Goal: Task Accomplishment & Management: Use online tool/utility

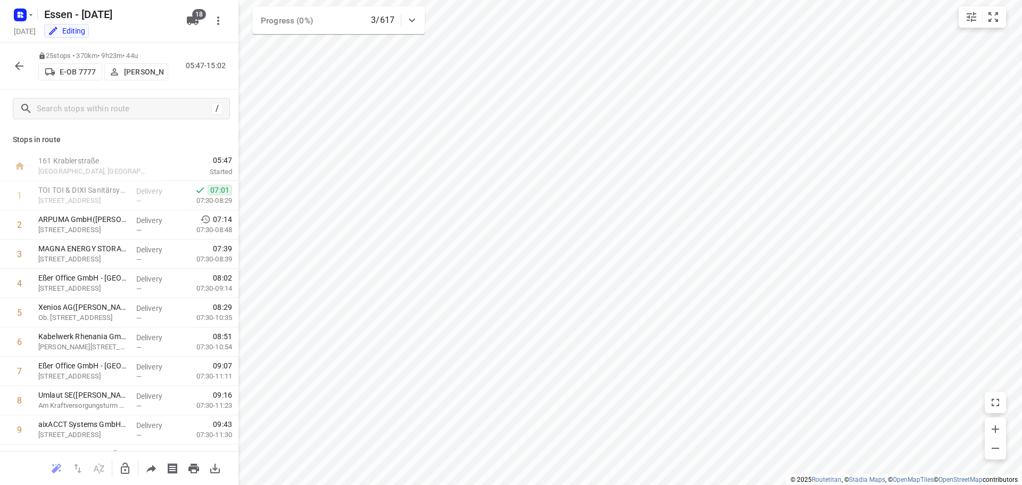
scroll to position [426, 0]
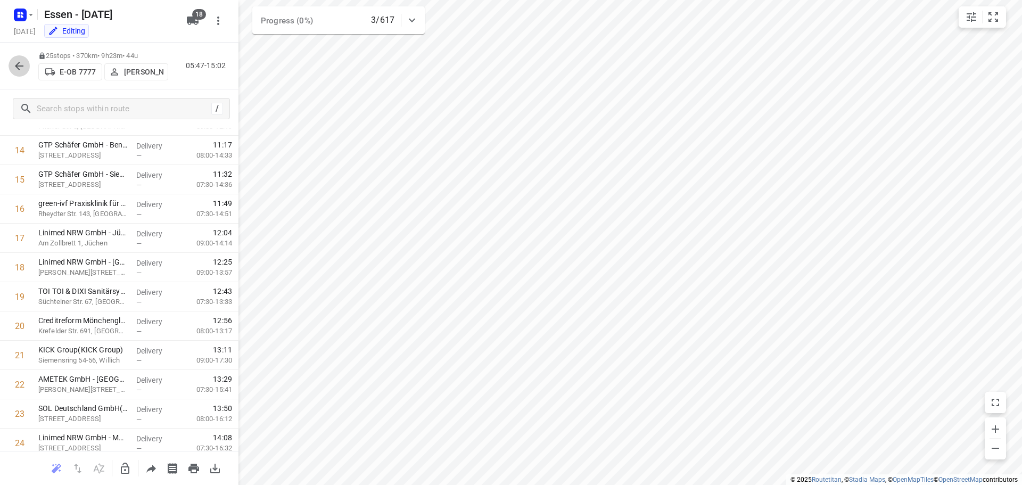
click at [21, 69] on icon "button" at bounding box center [19, 66] width 13 height 13
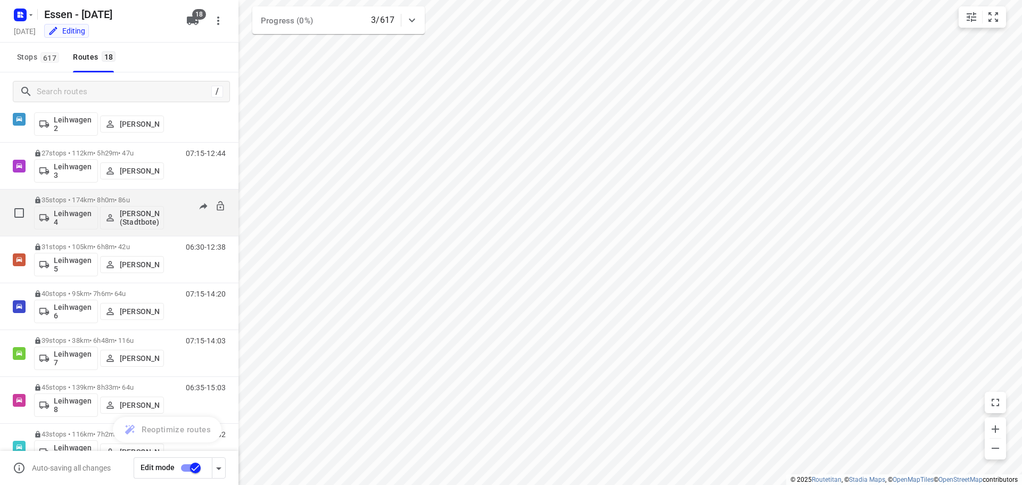
scroll to position [479, 0]
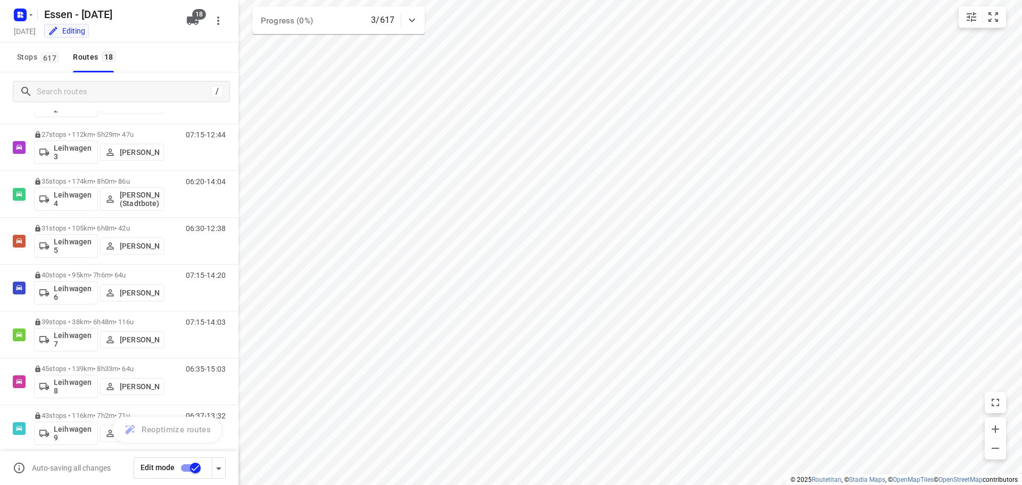
click at [194, 472] on input "checkbox" at bounding box center [195, 468] width 61 height 20
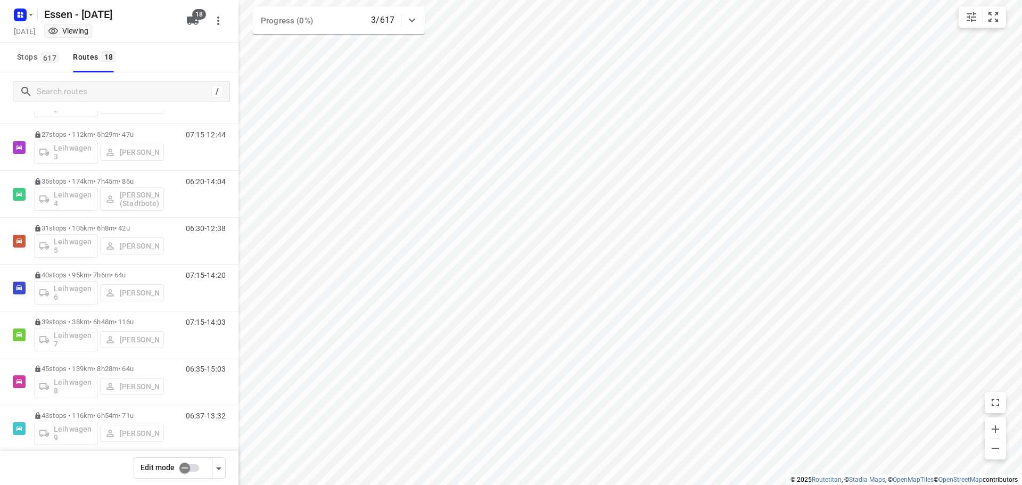
click at [186, 472] on input "checkbox" at bounding box center [184, 468] width 61 height 20
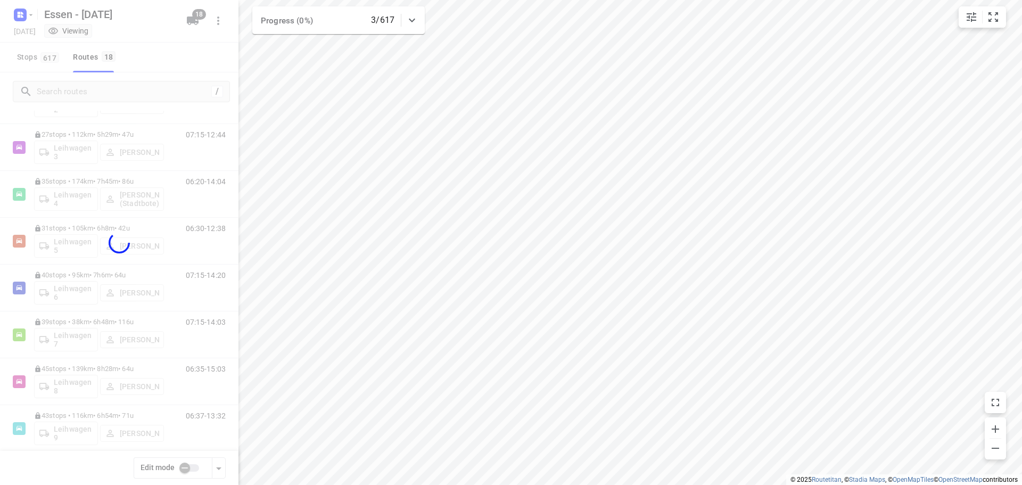
checkbox input "true"
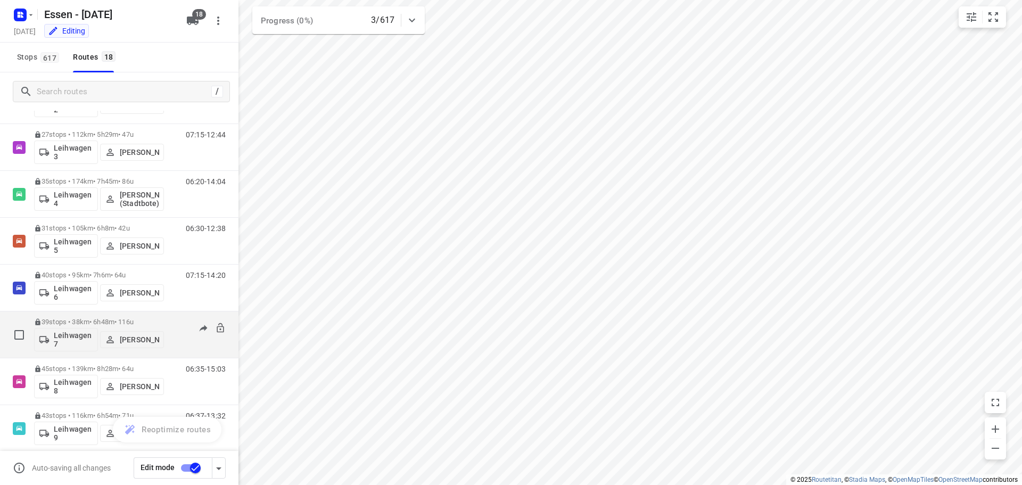
click at [95, 325] on p "39 stops • 38km • 6h48m • [DATE]" at bounding box center [99, 322] width 130 height 8
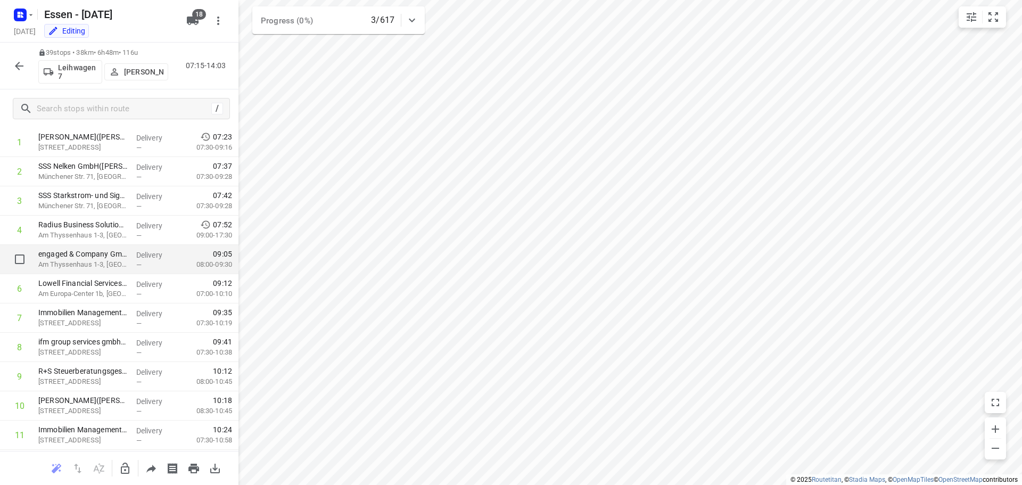
scroll to position [106, 0]
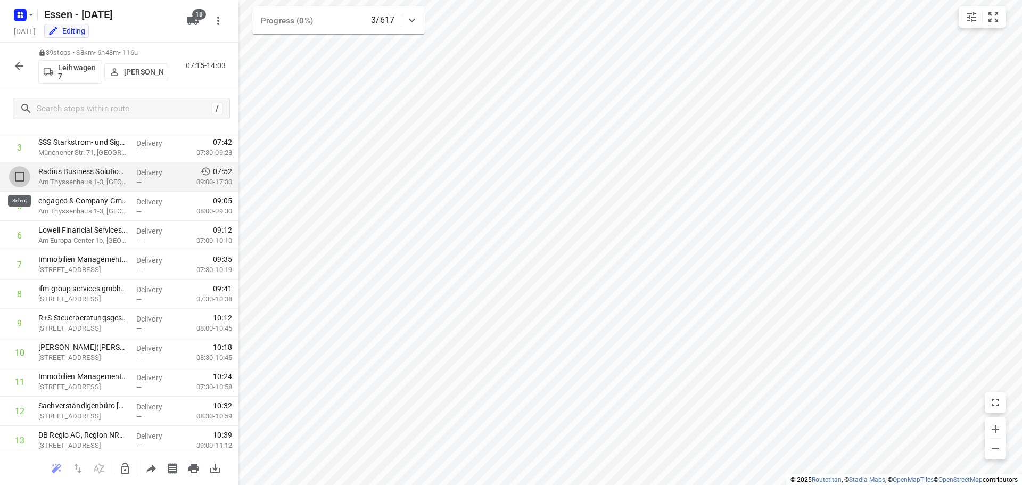
click at [19, 179] on input "checkbox" at bounding box center [19, 176] width 21 height 21
checkbox input "true"
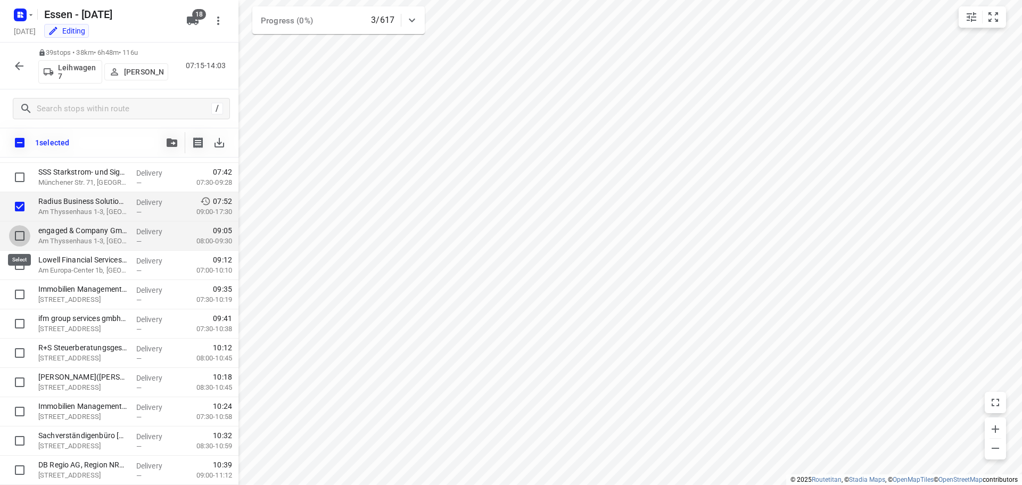
click at [22, 232] on input "checkbox" at bounding box center [19, 235] width 21 height 21
checkbox input "true"
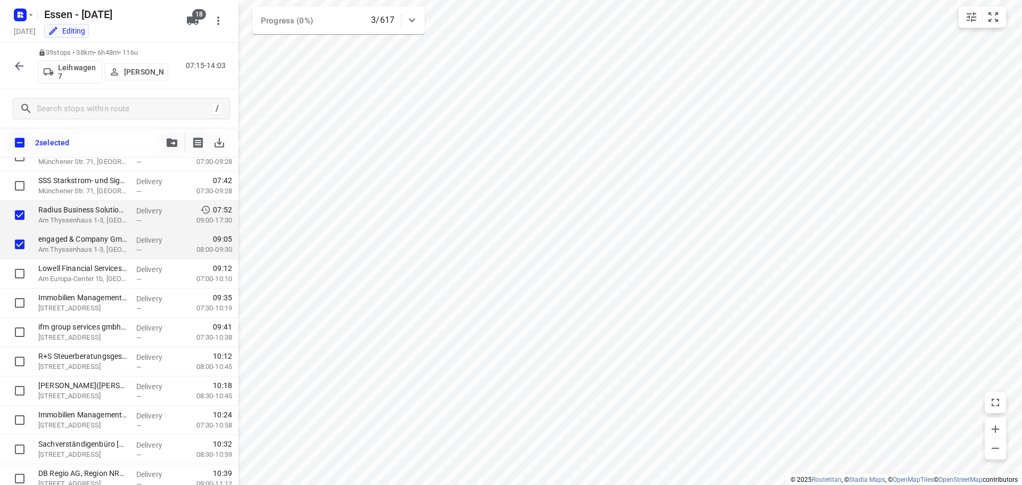
scroll to position [87, 0]
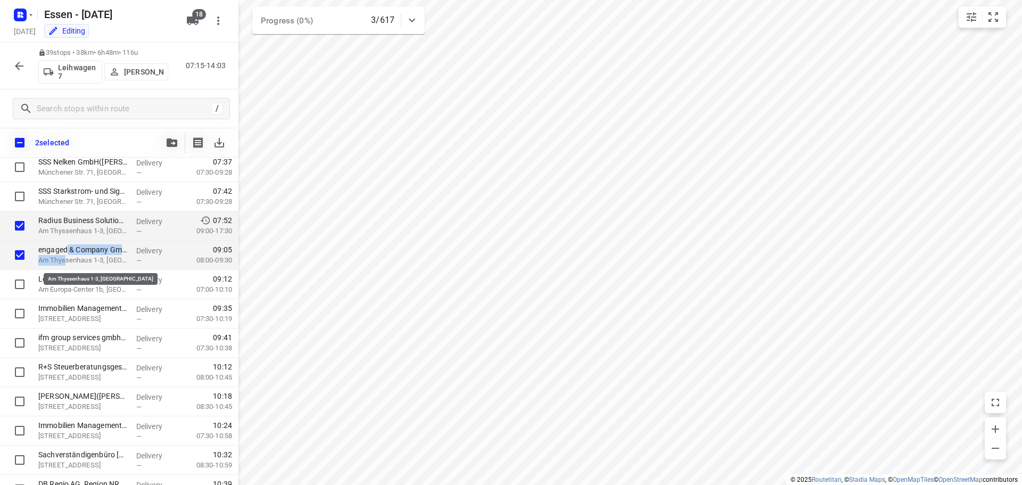
click at [66, 256] on div "engaged & Company GmbH(Ossendorf) [STREET_ADDRESS]" at bounding box center [83, 255] width 98 height 29
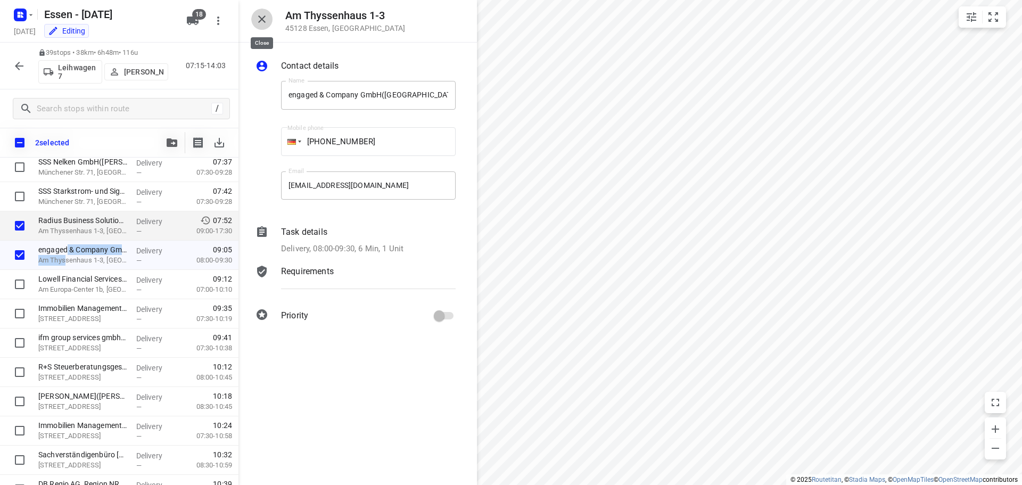
click at [260, 21] on icon "button" at bounding box center [261, 18] width 7 height 7
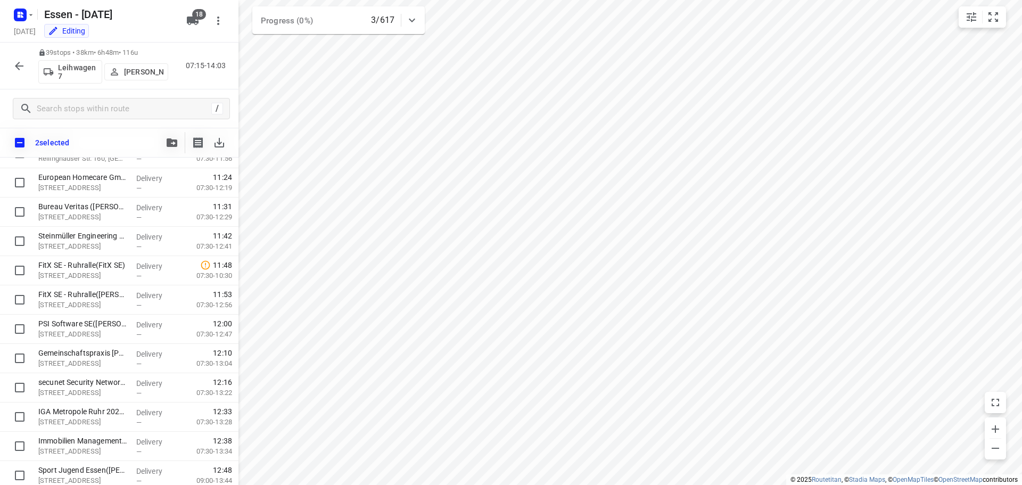
scroll to position [897, 0]
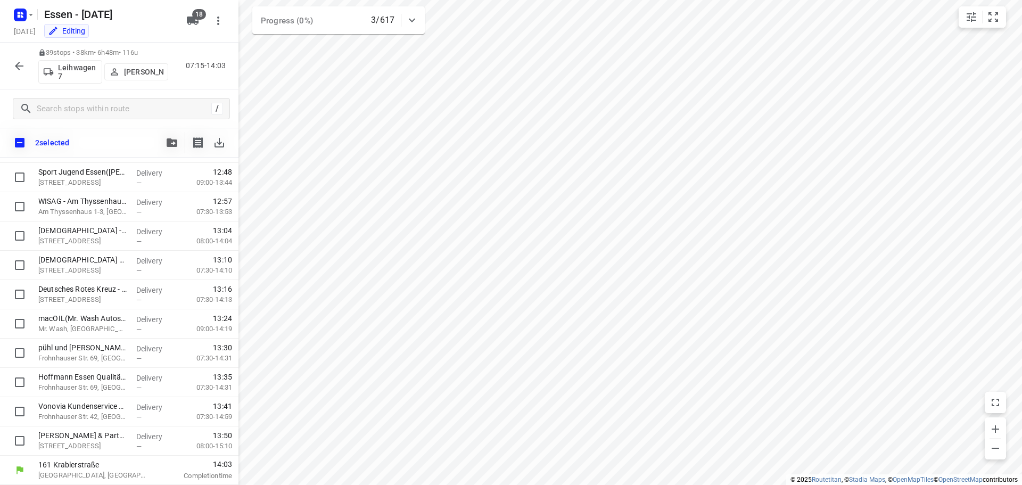
click at [23, 70] on icon "button" at bounding box center [19, 66] width 13 height 13
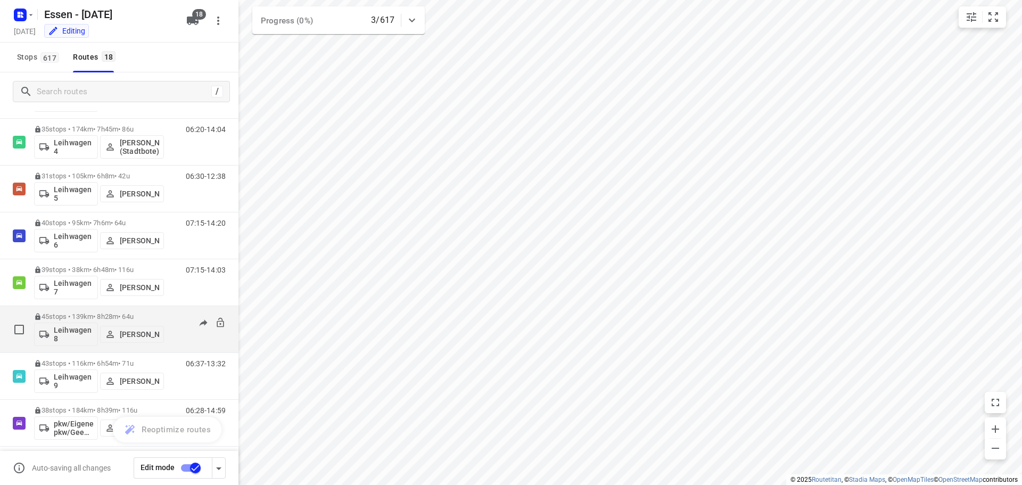
scroll to position [532, 0]
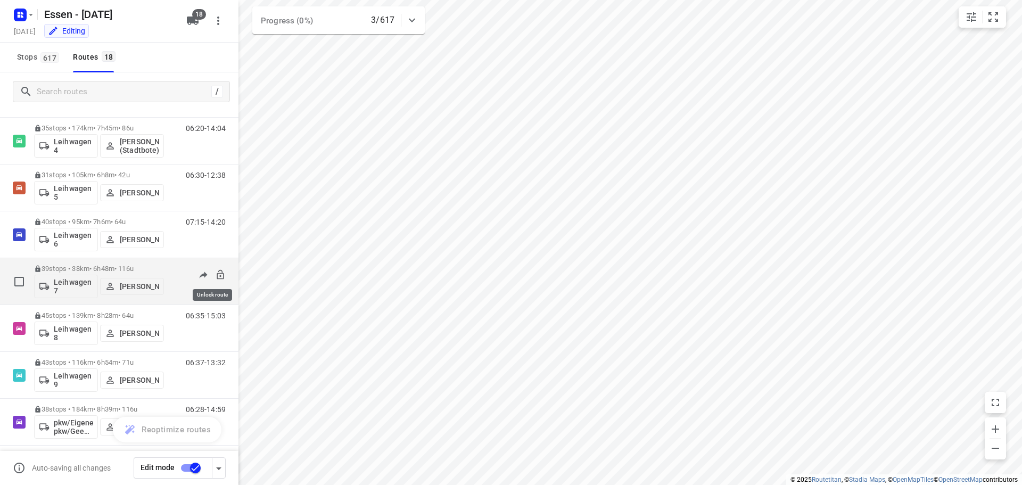
click at [215, 273] on icon at bounding box center [220, 274] width 11 height 11
click at [93, 268] on p "39 stops • 38km • 6h48m • [DATE]" at bounding box center [99, 269] width 130 height 8
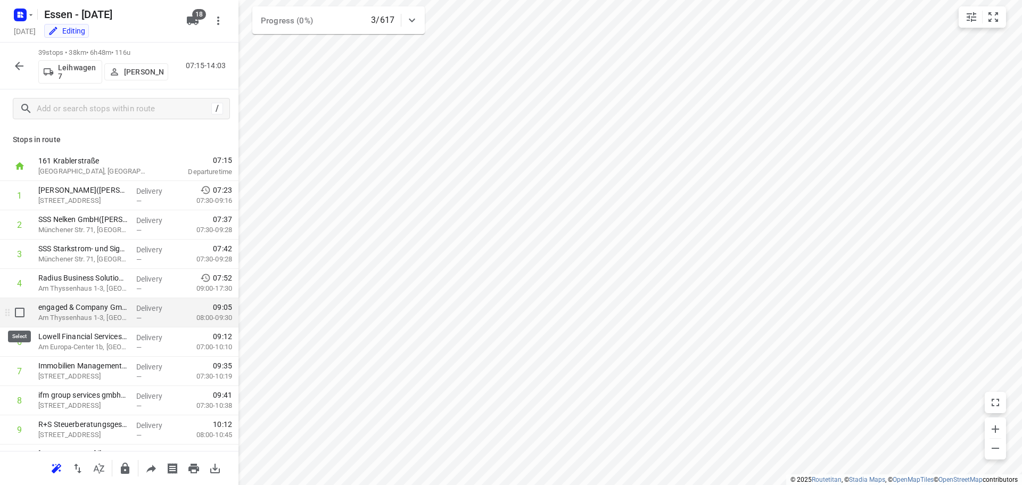
click at [23, 312] on input "checkbox" at bounding box center [19, 312] width 21 height 21
checkbox input "true"
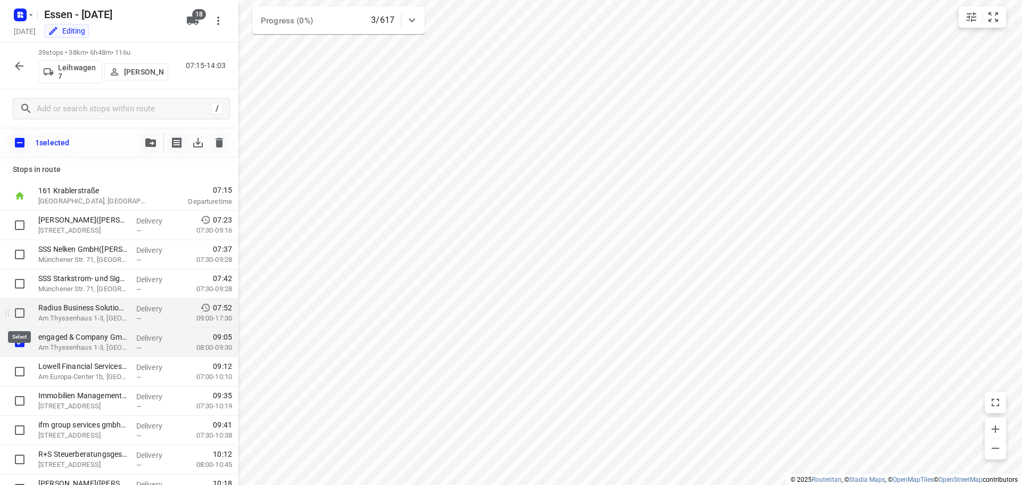
click at [19, 315] on input "checkbox" at bounding box center [19, 312] width 21 height 21
checkbox input "true"
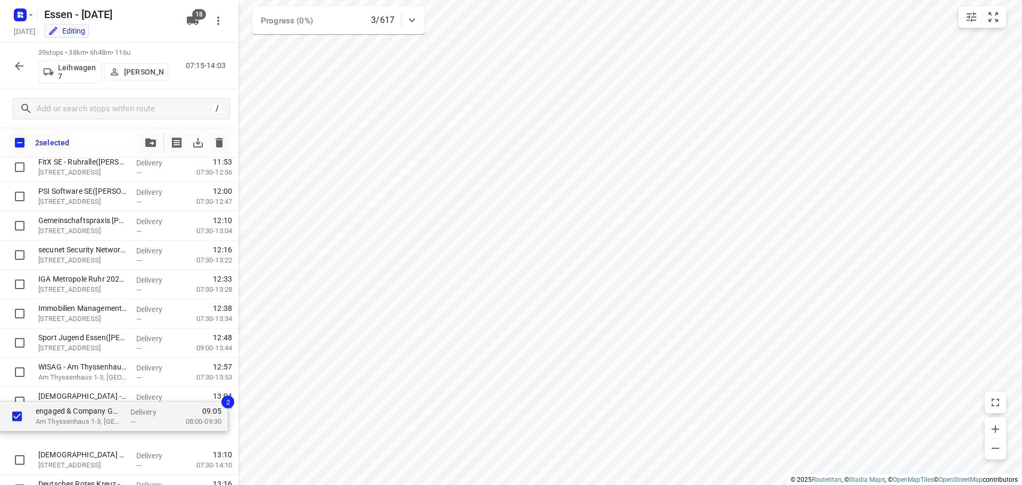
scroll to position [705, 0]
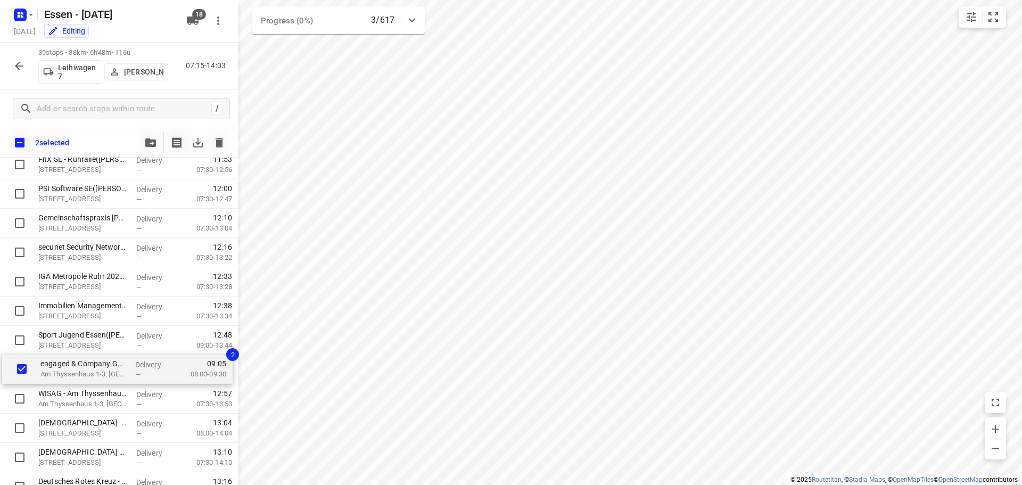
drag, startPoint x: 96, startPoint y: 186, endPoint x: 99, endPoint y: 374, distance: 188.5
click at [99, 374] on div "OBERMEYER([PERSON_NAME]) [STREET_ADDRESS] Delivery — 07:23 07:30-09:16 SSS Nelk…" at bounding box center [119, 77] width 238 height 1142
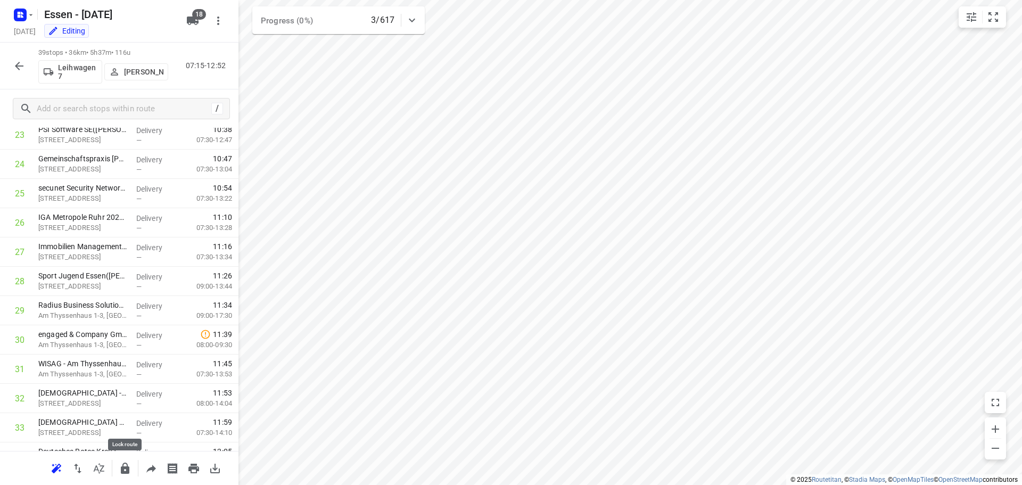
click at [122, 470] on icon "button" at bounding box center [125, 468] width 9 height 11
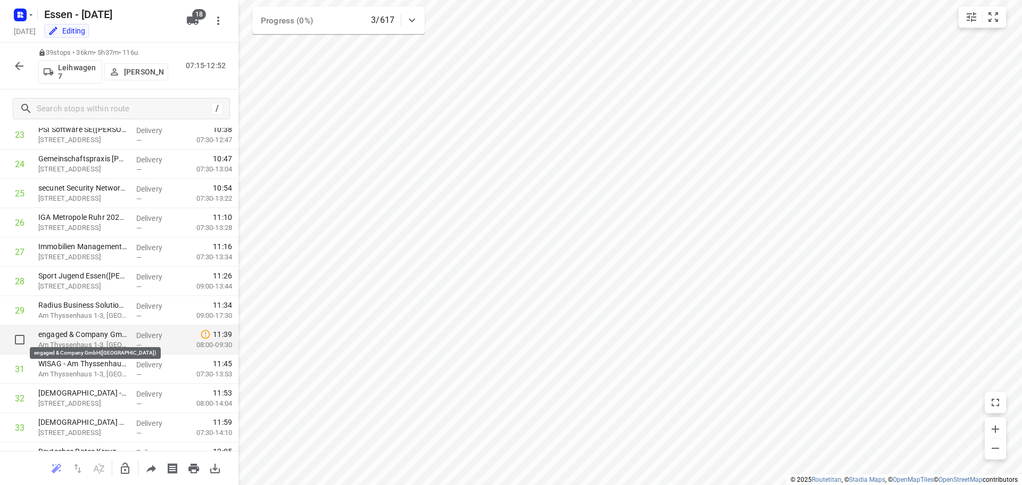
click at [96, 335] on p "engaged & Company GmbH([GEOGRAPHIC_DATA])" at bounding box center [82, 334] width 89 height 11
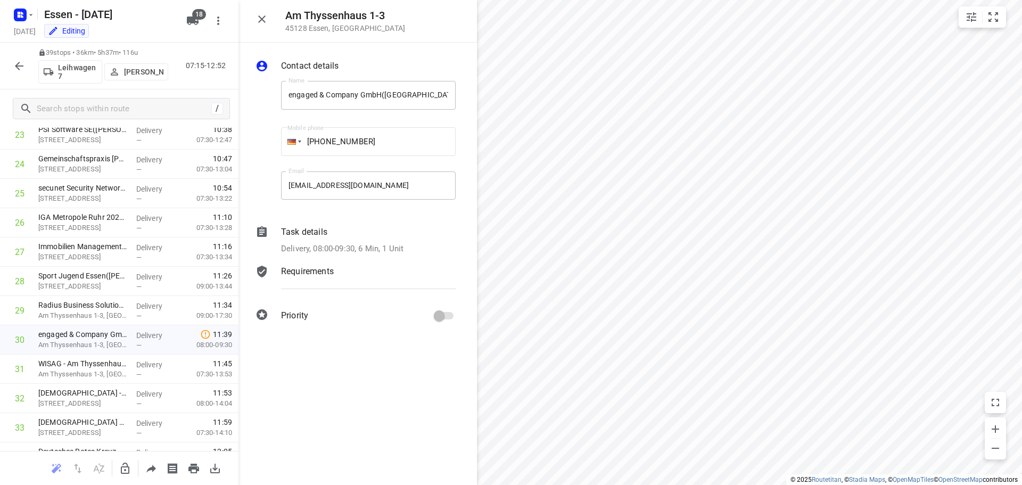
click at [13, 69] on icon "button" at bounding box center [19, 66] width 13 height 13
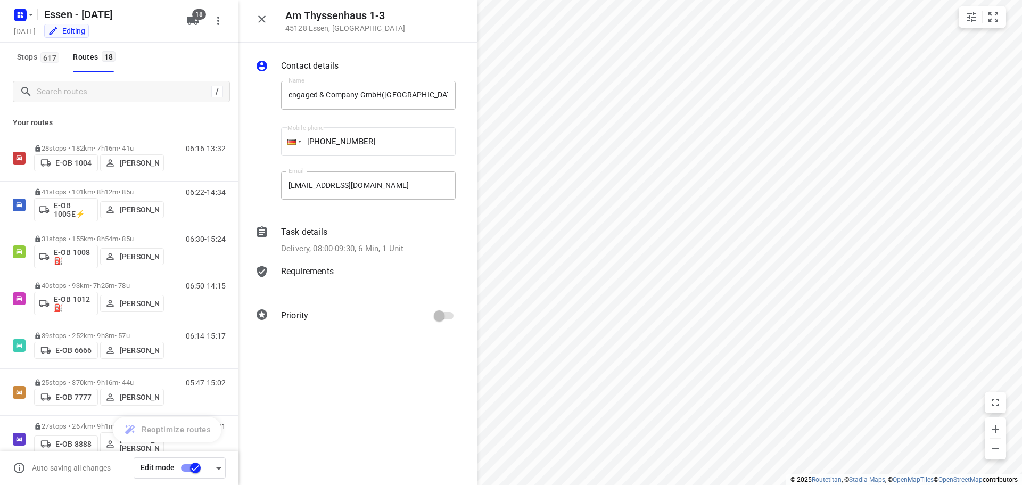
click at [198, 468] on input "checkbox" at bounding box center [195, 468] width 61 height 20
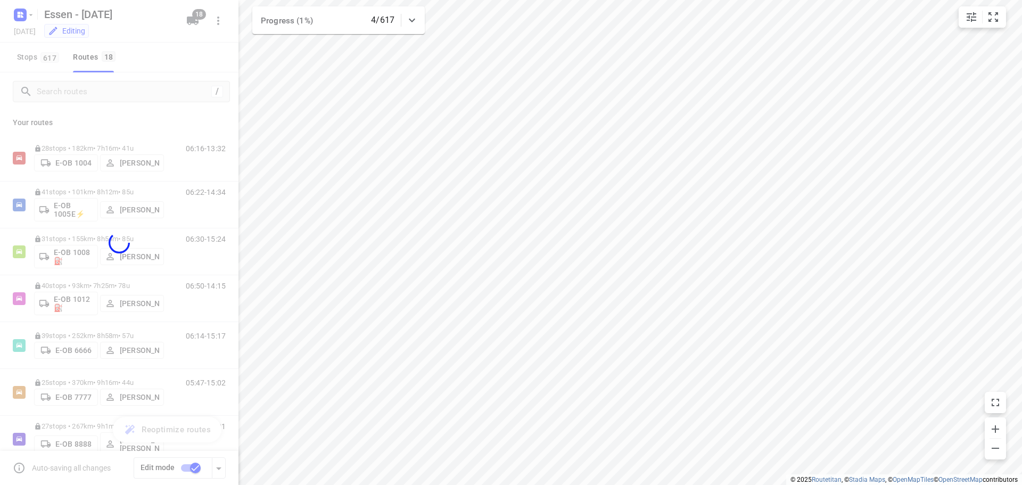
checkbox input "false"
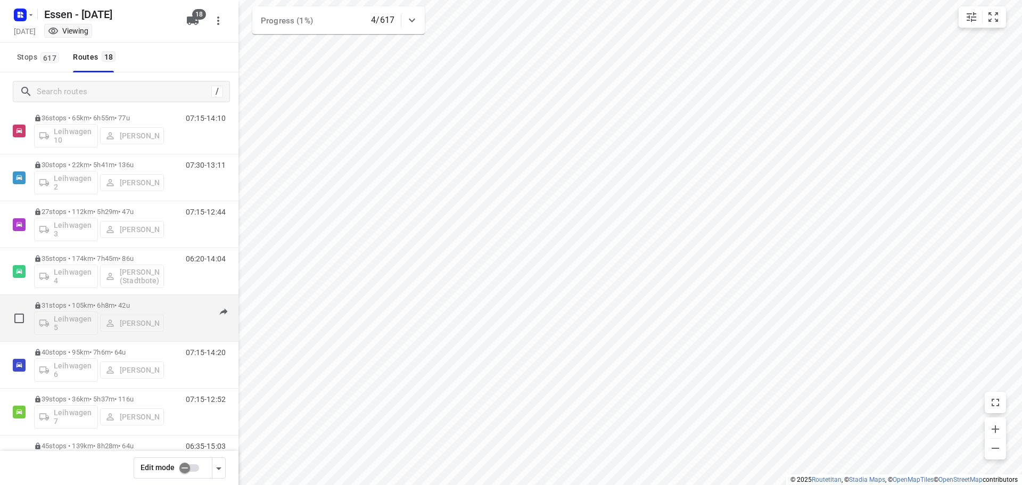
scroll to position [426, 0]
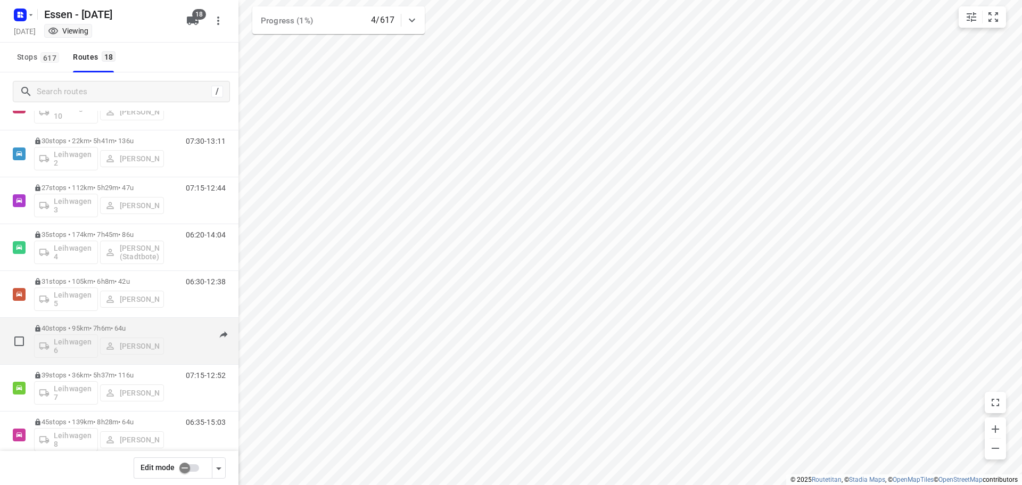
click at [101, 330] on p "40 stops • 95km • 7h6m • [DATE]" at bounding box center [99, 328] width 130 height 8
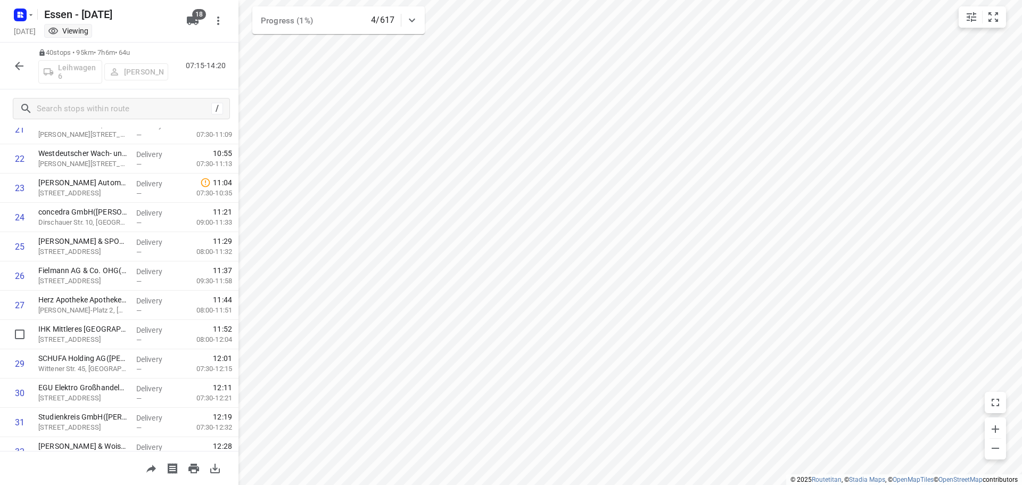
scroll to position [630, 0]
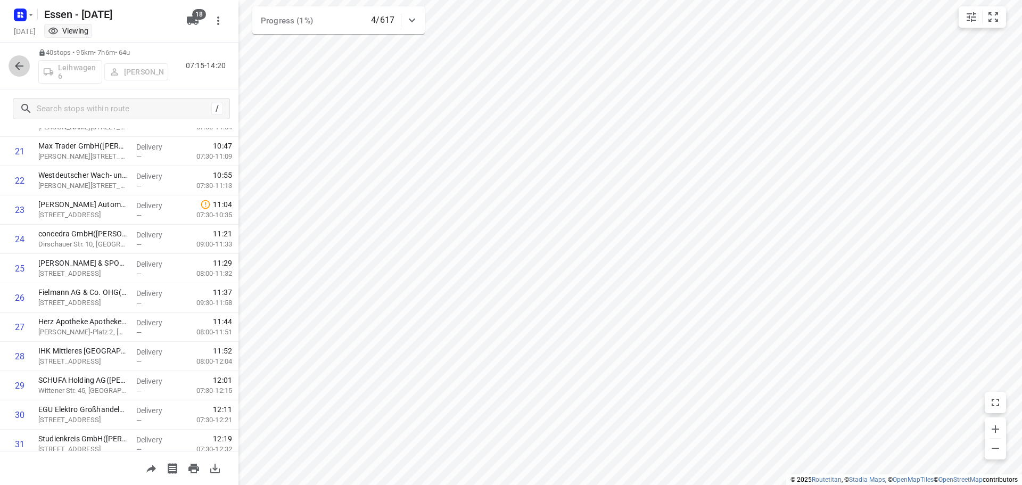
click at [19, 68] on icon "button" at bounding box center [19, 66] width 9 height 9
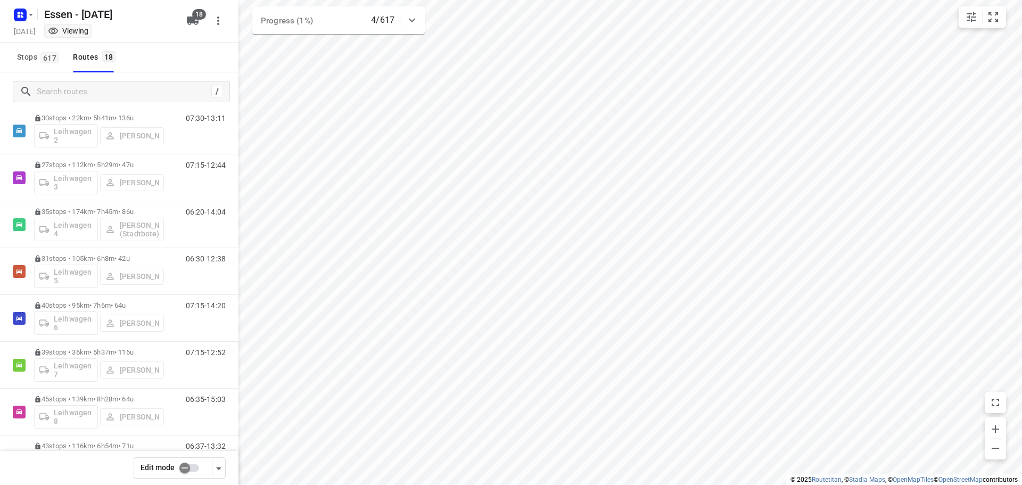
scroll to position [479, 0]
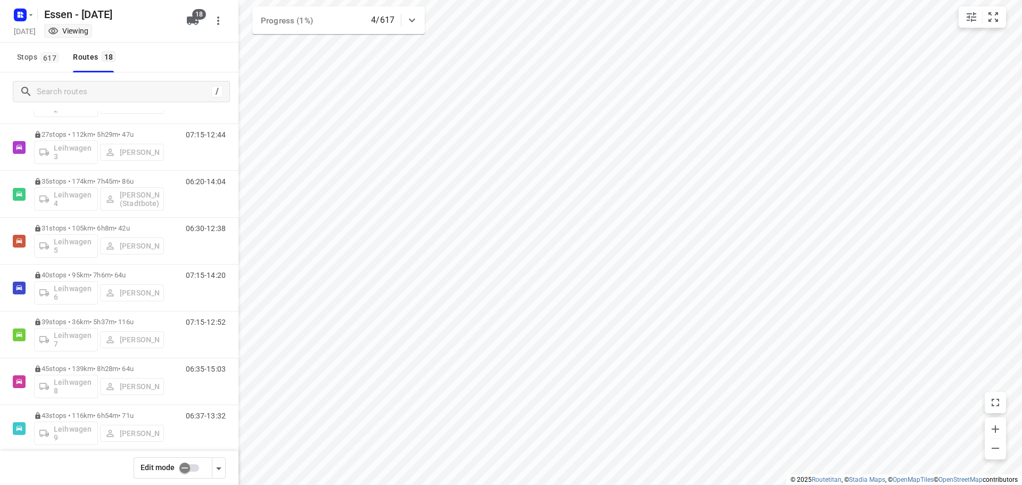
click at [190, 471] on input "checkbox" at bounding box center [184, 468] width 61 height 20
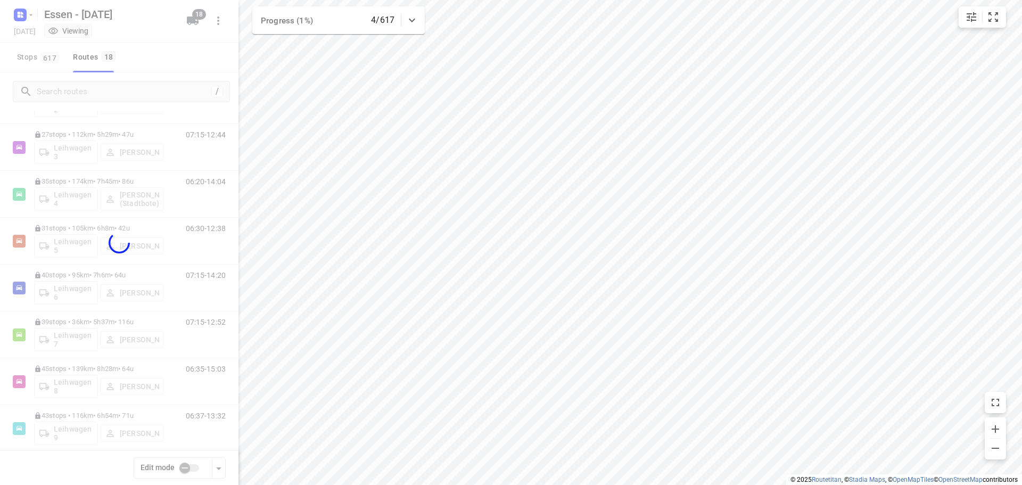
checkbox input "true"
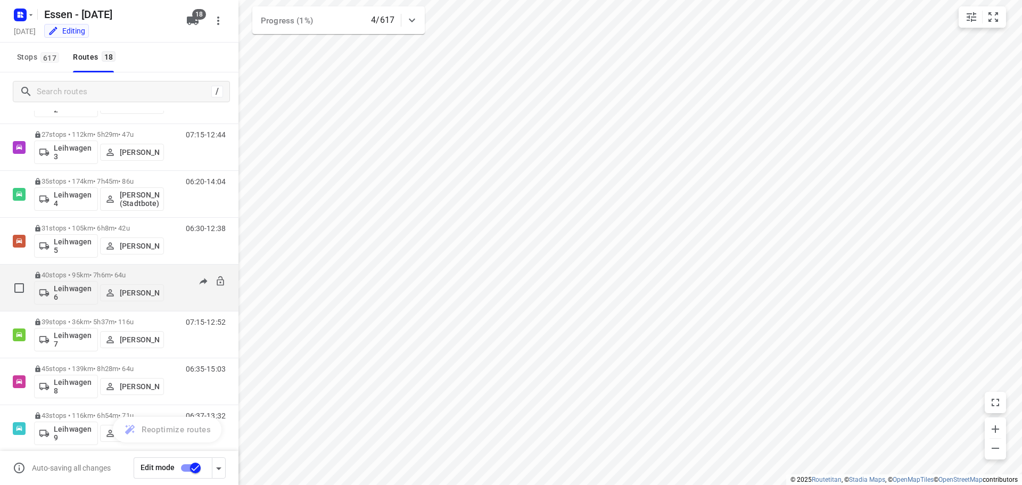
click at [86, 275] on p "40 stops • 95km • 7h6m • [DATE]" at bounding box center [99, 275] width 130 height 8
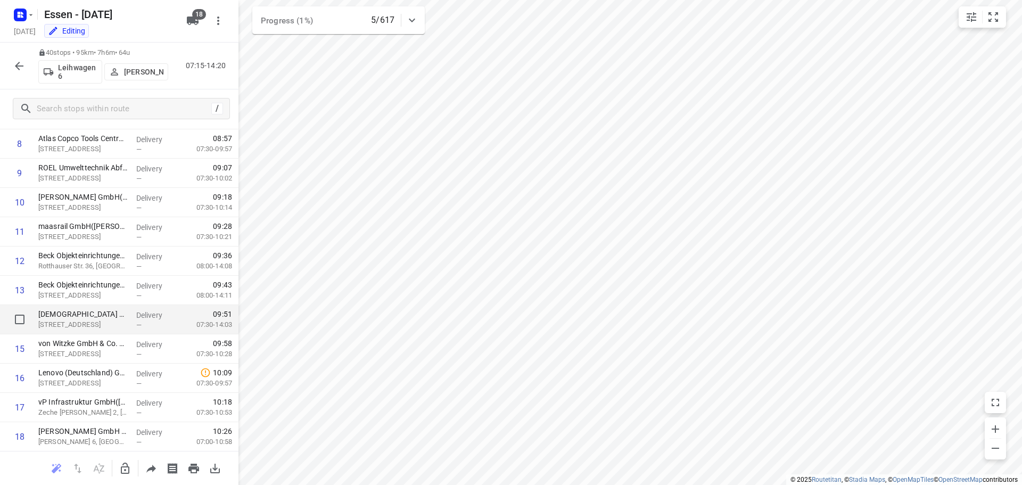
scroll to position [290, 0]
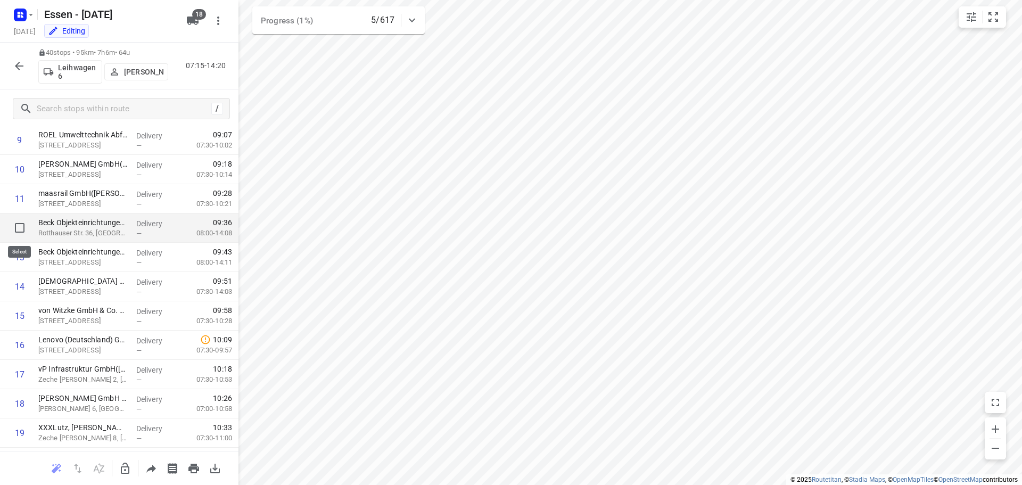
click at [17, 229] on input "checkbox" at bounding box center [19, 227] width 21 height 21
checkbox input "true"
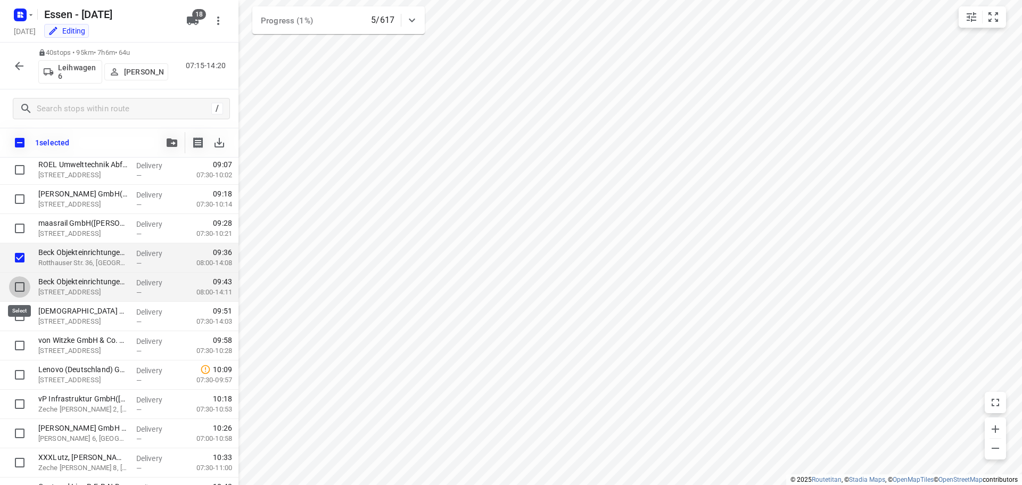
click at [18, 287] on input "checkbox" at bounding box center [19, 286] width 21 height 21
checkbox input "true"
click at [17, 317] on input "checkbox" at bounding box center [19, 316] width 21 height 21
checkbox input "true"
drag, startPoint x: 35, startPoint y: 255, endPoint x: 29, endPoint y: 259, distance: 7.2
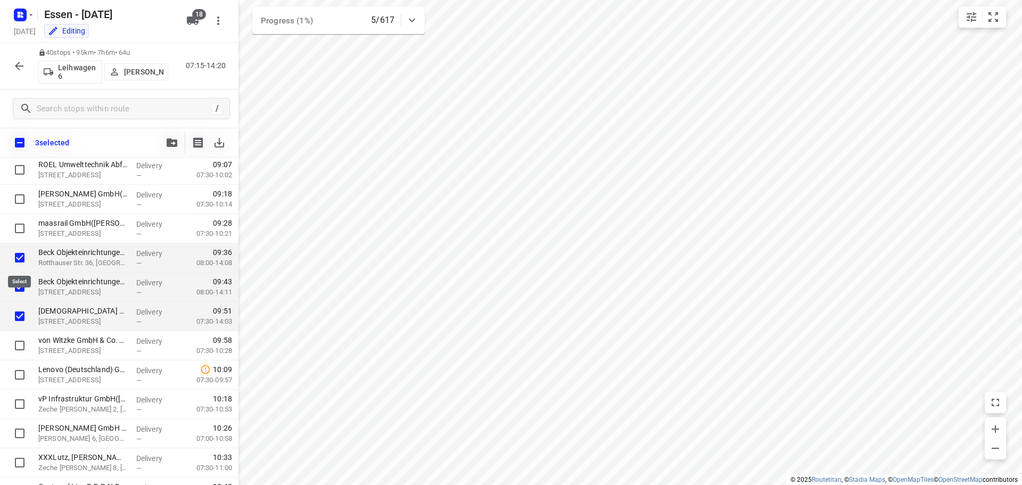
click at [29, 259] on div "Beck Objekteinrichtungen GmbH([PERSON_NAME]) Rotthauser Str. 36, Essen Delivery…" at bounding box center [119, 257] width 238 height 29
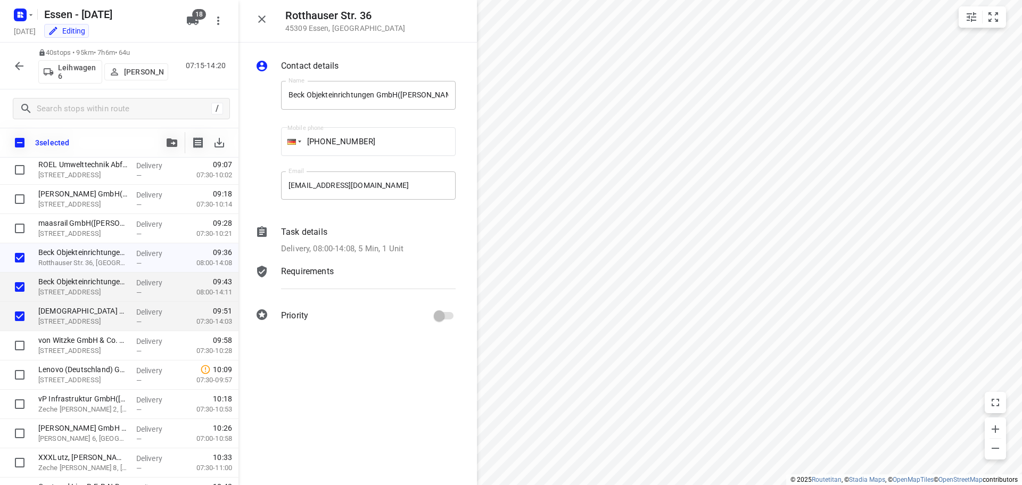
click at [16, 64] on icon "button" at bounding box center [19, 66] width 13 height 13
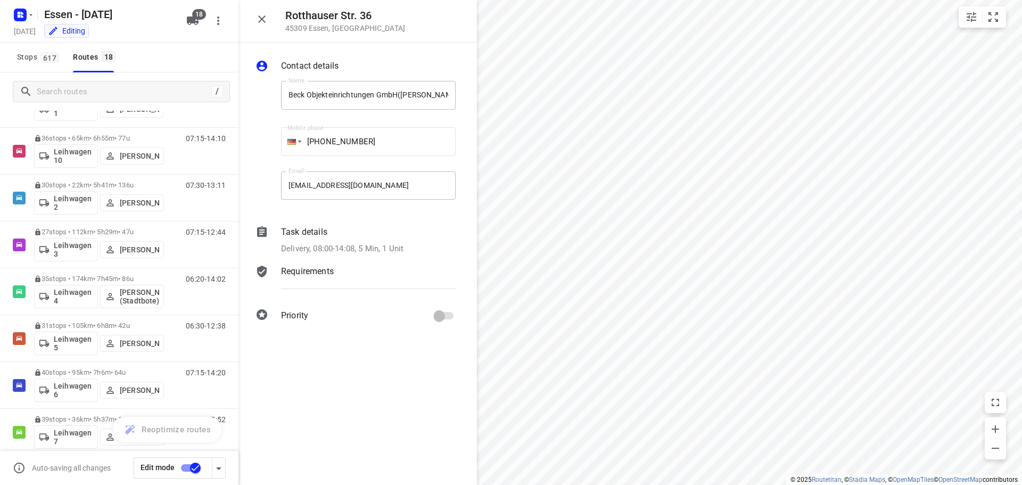
scroll to position [412, 0]
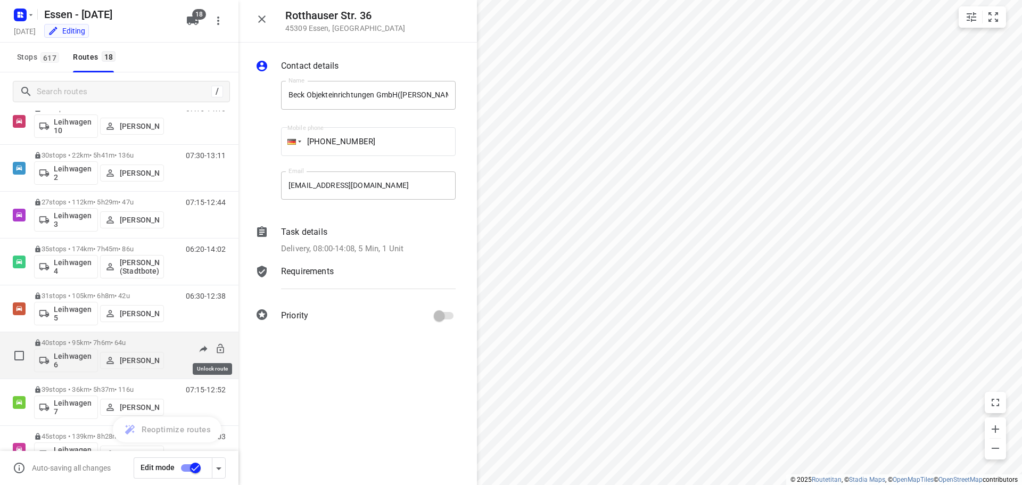
click at [215, 351] on icon at bounding box center [220, 348] width 11 height 11
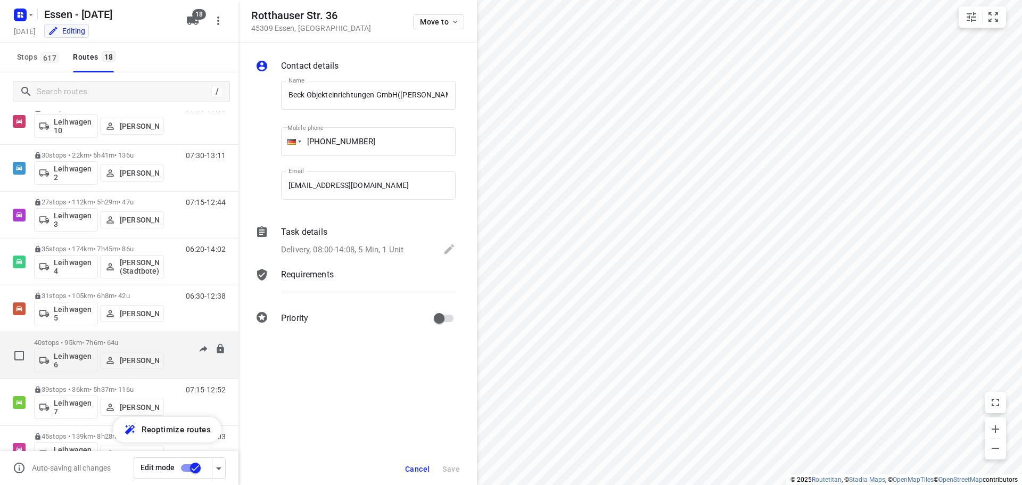
click at [98, 344] on p "40 stops • 95km • 7h6m • [DATE]" at bounding box center [99, 343] width 130 height 8
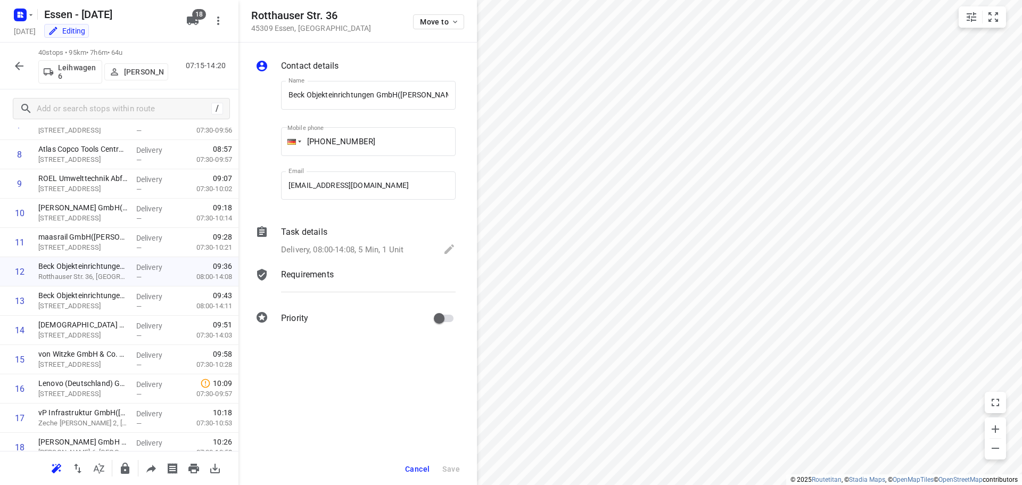
scroll to position [248, 0]
click at [19, 269] on input "checkbox" at bounding box center [19, 269] width 21 height 21
checkbox input "true"
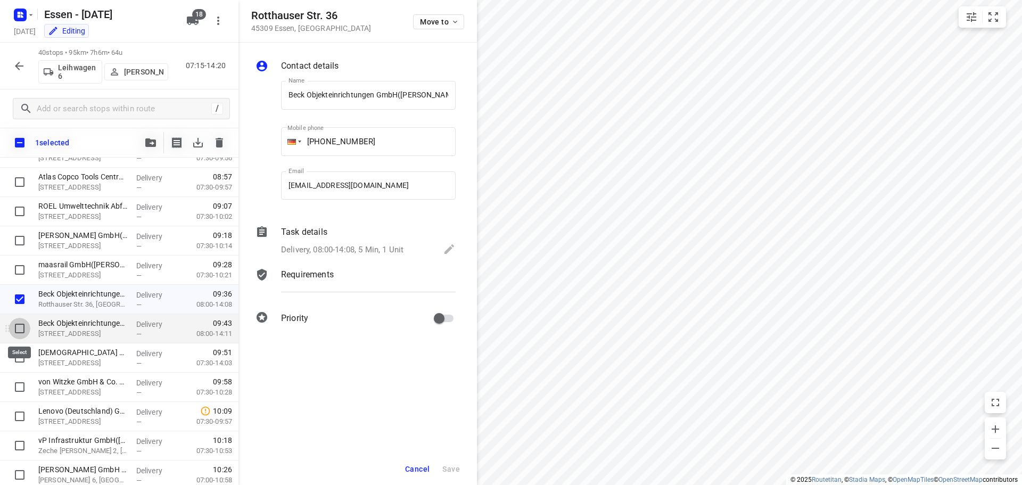
click at [21, 323] on input "checkbox" at bounding box center [19, 328] width 21 height 21
checkbox input "true"
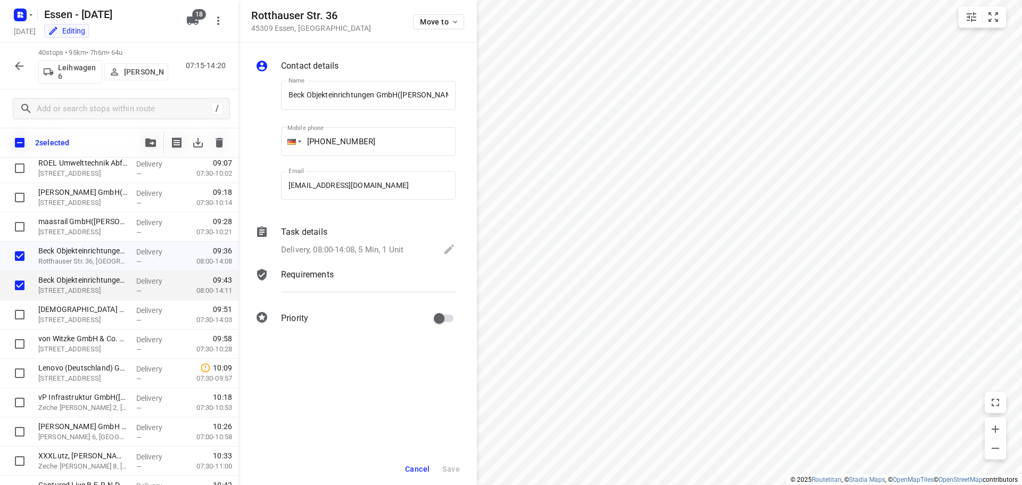
scroll to position [293, 0]
click at [21, 312] on input "checkbox" at bounding box center [19, 312] width 21 height 21
checkbox input "true"
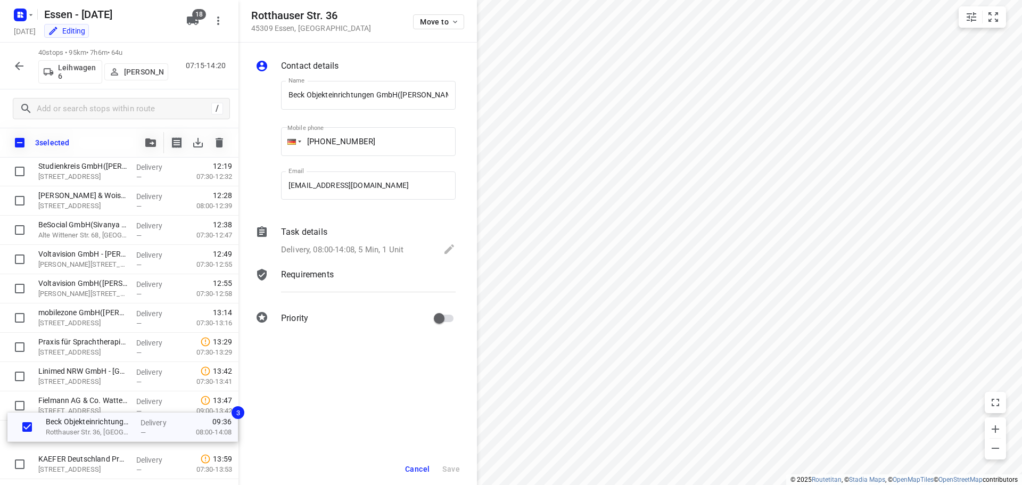
scroll to position [926, 0]
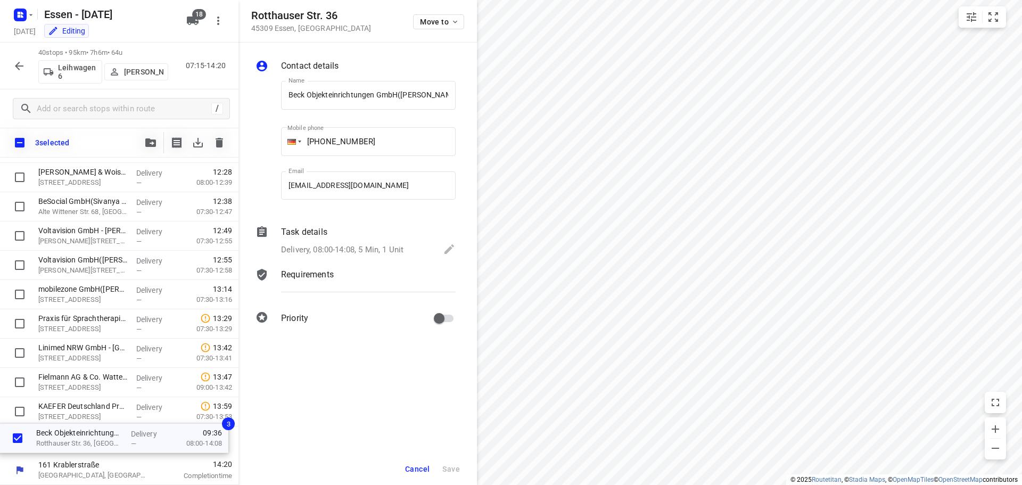
drag, startPoint x: 101, startPoint y: 259, endPoint x: 99, endPoint y: 445, distance: 186.3
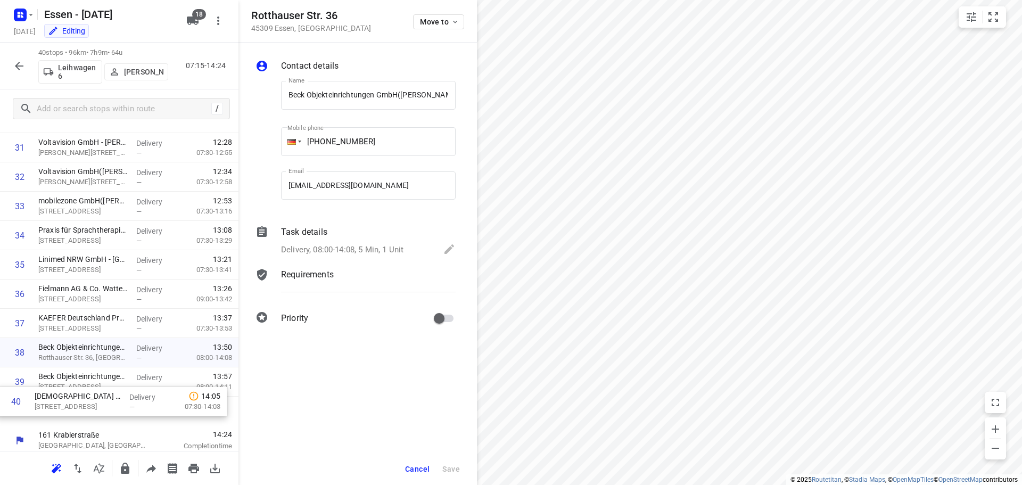
scroll to position [931, 0]
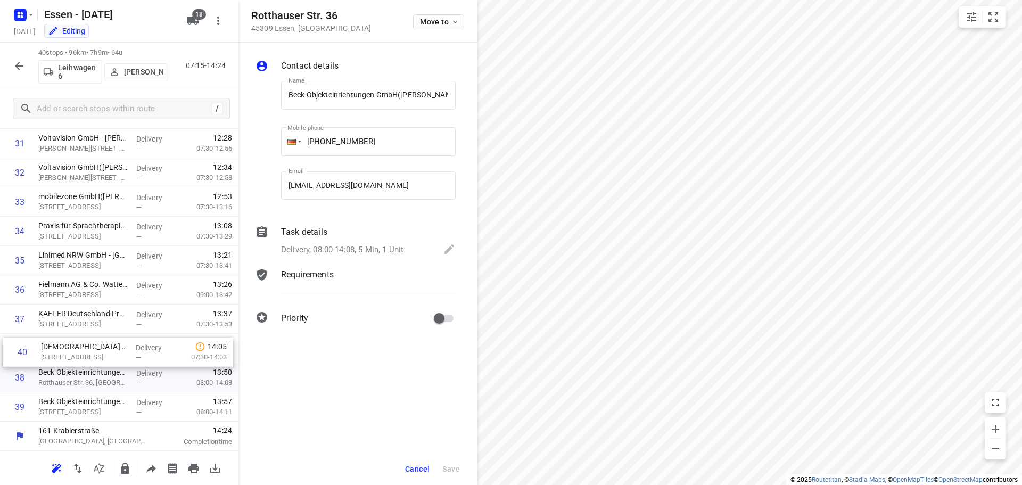
drag, startPoint x: 70, startPoint y: 412, endPoint x: 69, endPoint y: 349, distance: 63.4
click at [417, 467] on span "Cancel" at bounding box center [417, 469] width 24 height 9
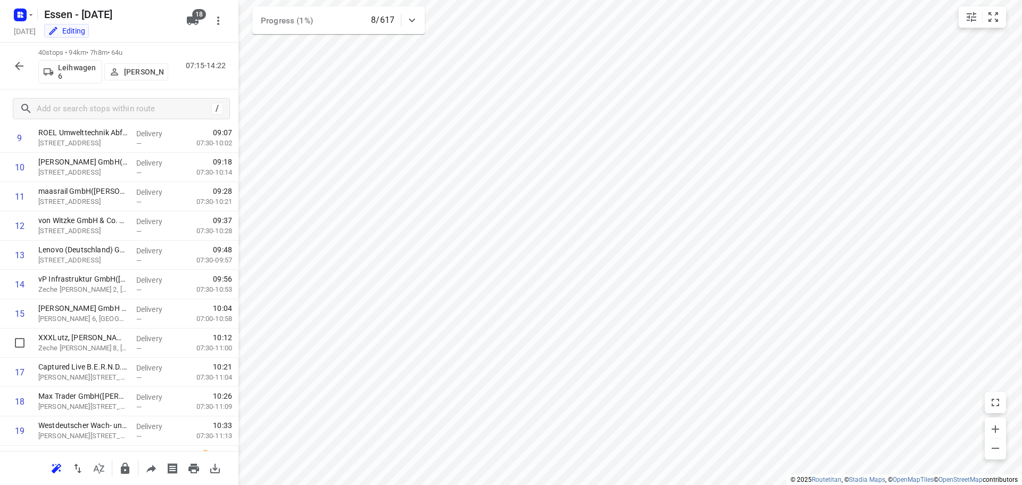
scroll to position [238, 0]
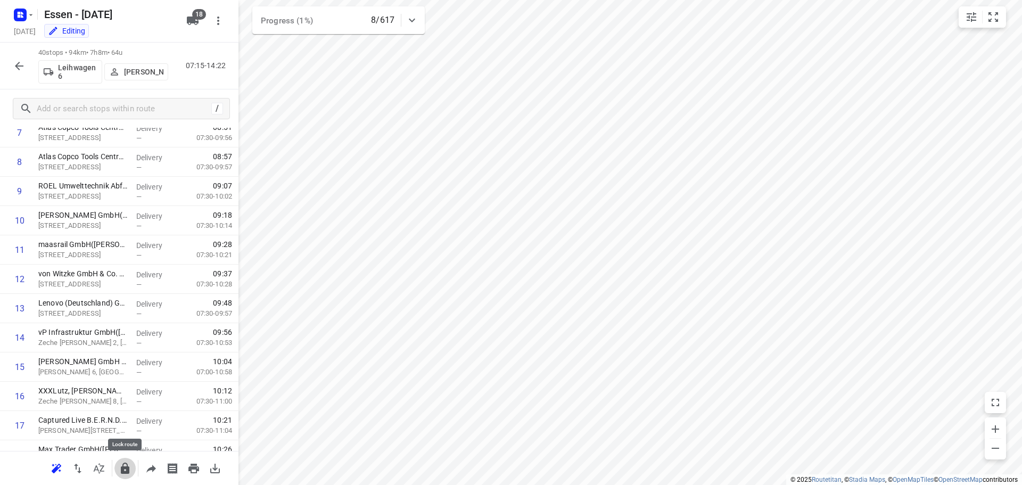
click at [127, 472] on icon "button" at bounding box center [125, 468] width 9 height 11
click at [18, 64] on icon "button" at bounding box center [19, 66] width 9 height 9
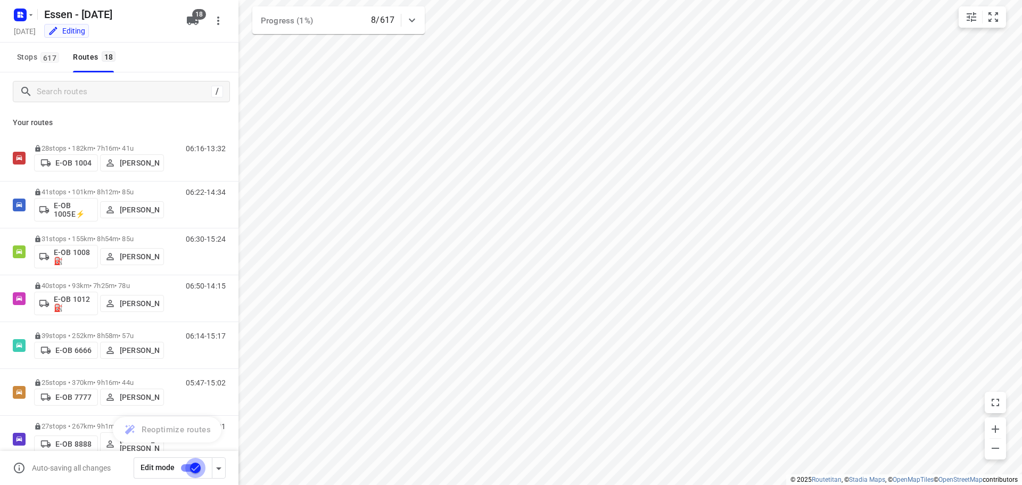
click at [196, 472] on input "checkbox" at bounding box center [195, 468] width 61 height 20
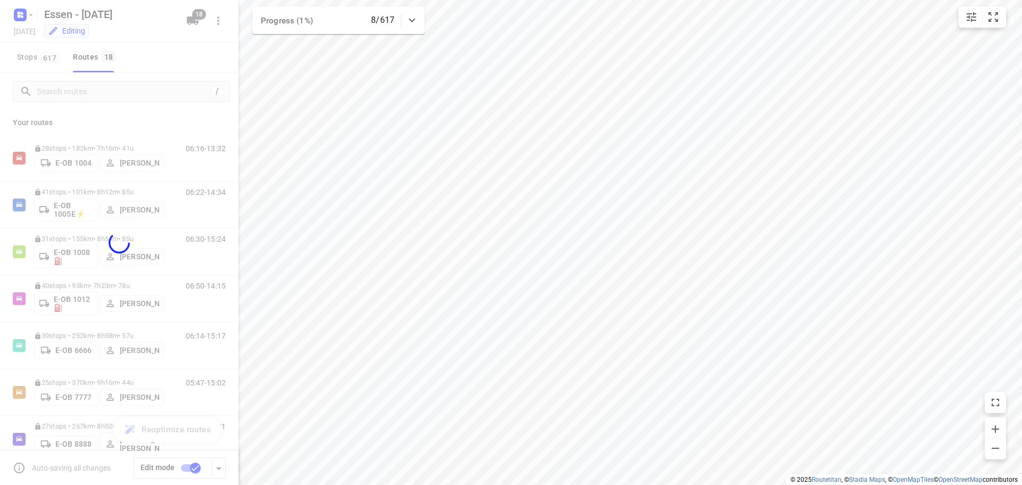
checkbox input "false"
